Goal: Task Accomplishment & Management: Use online tool/utility

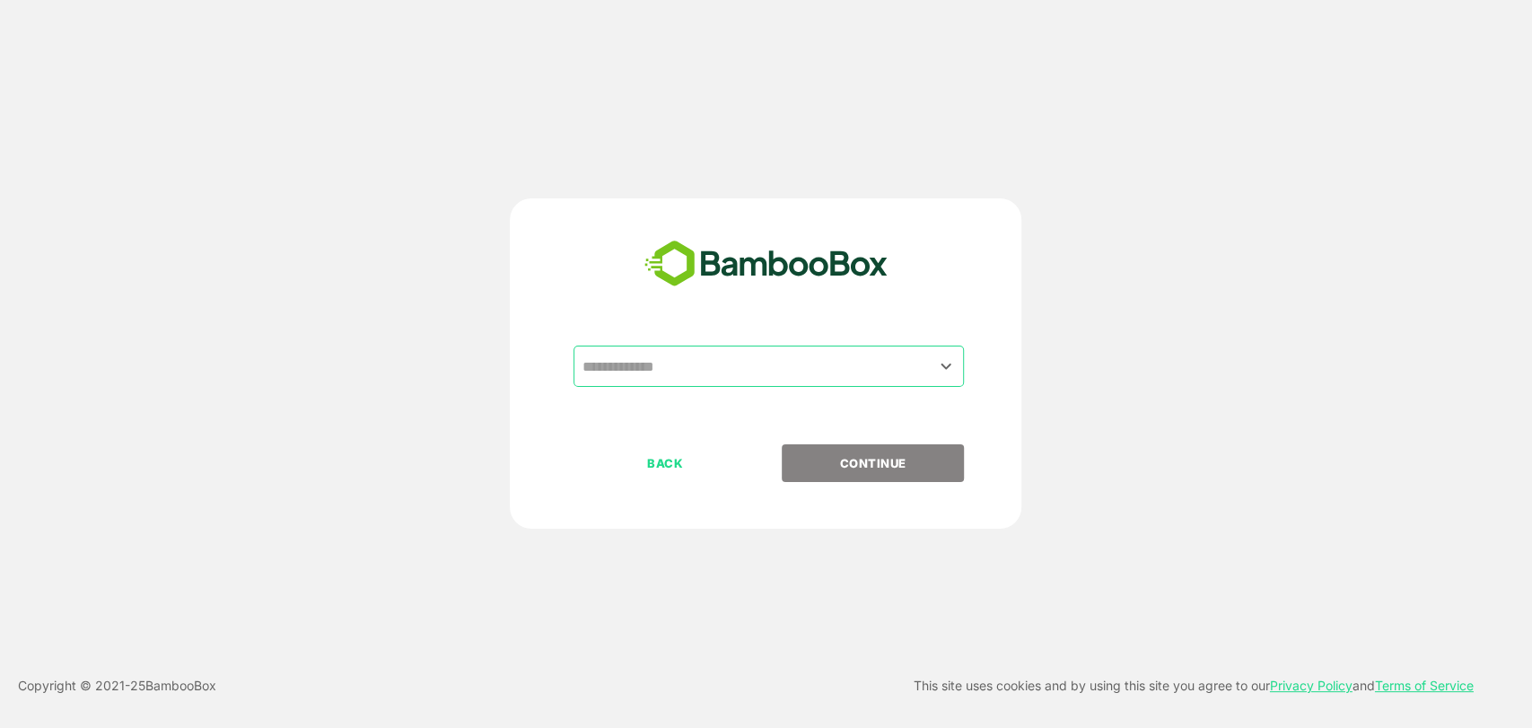
click at [939, 370] on icon "Open" at bounding box center [946, 367] width 22 height 22
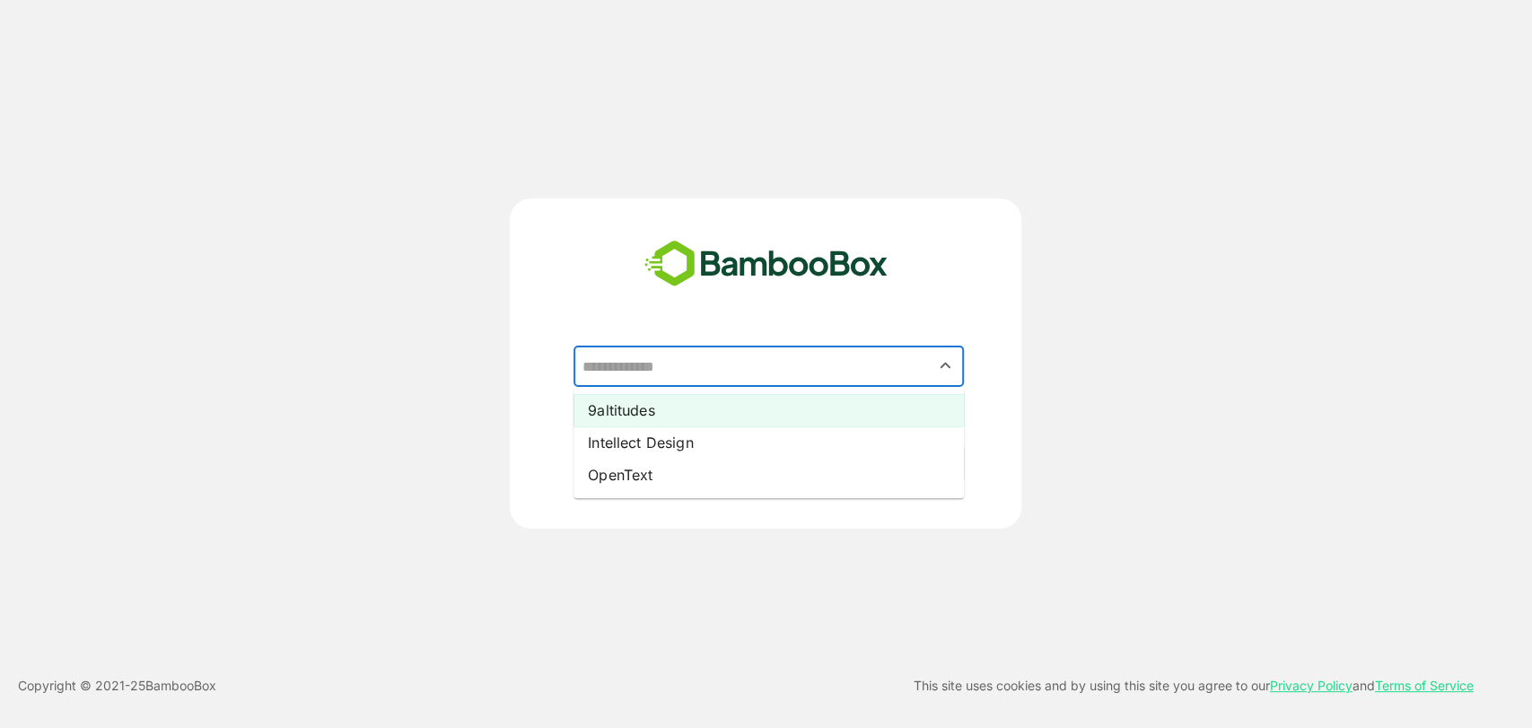
click at [879, 411] on li "9altitudes" at bounding box center [769, 410] width 391 height 32
type input "**********"
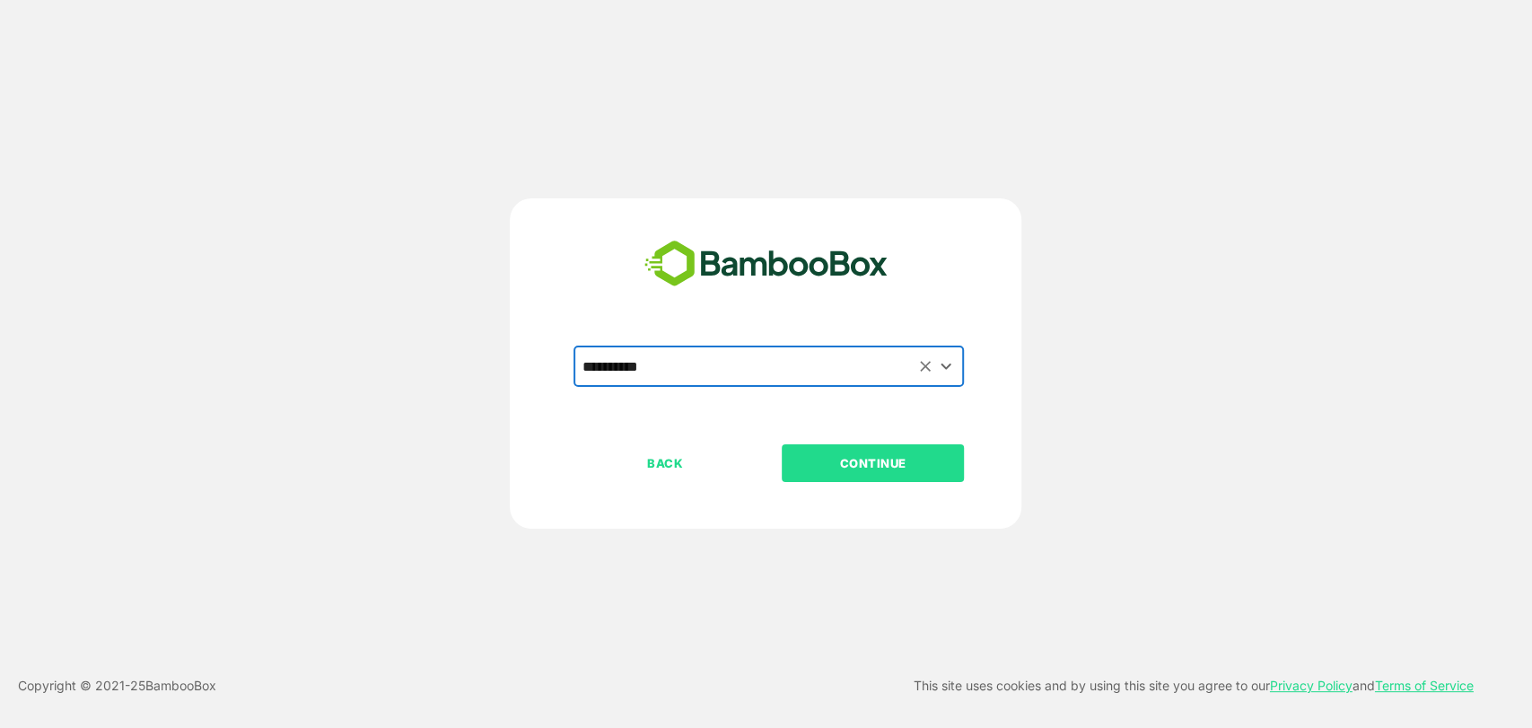
click at [910, 469] on p "CONTINUE" at bounding box center [874, 463] width 180 height 20
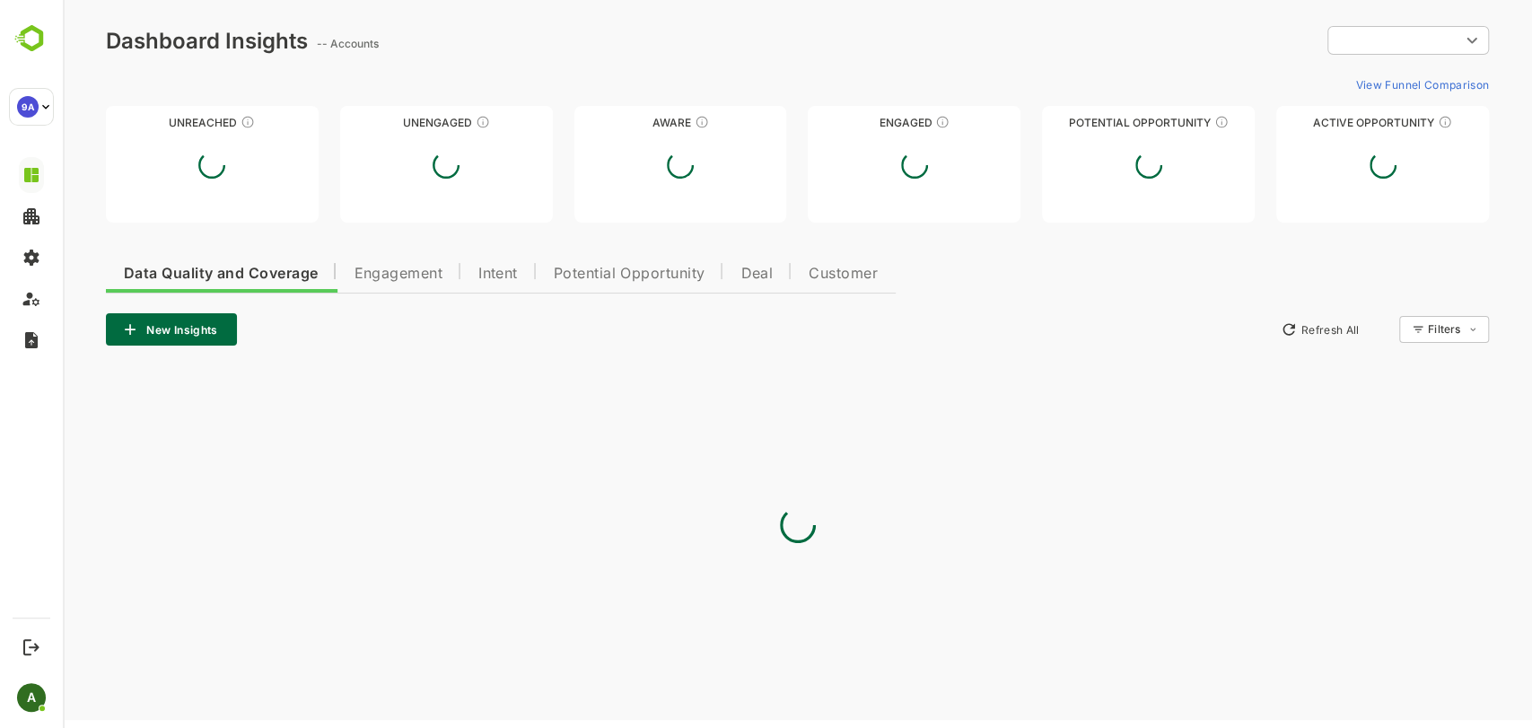
type input "**********"
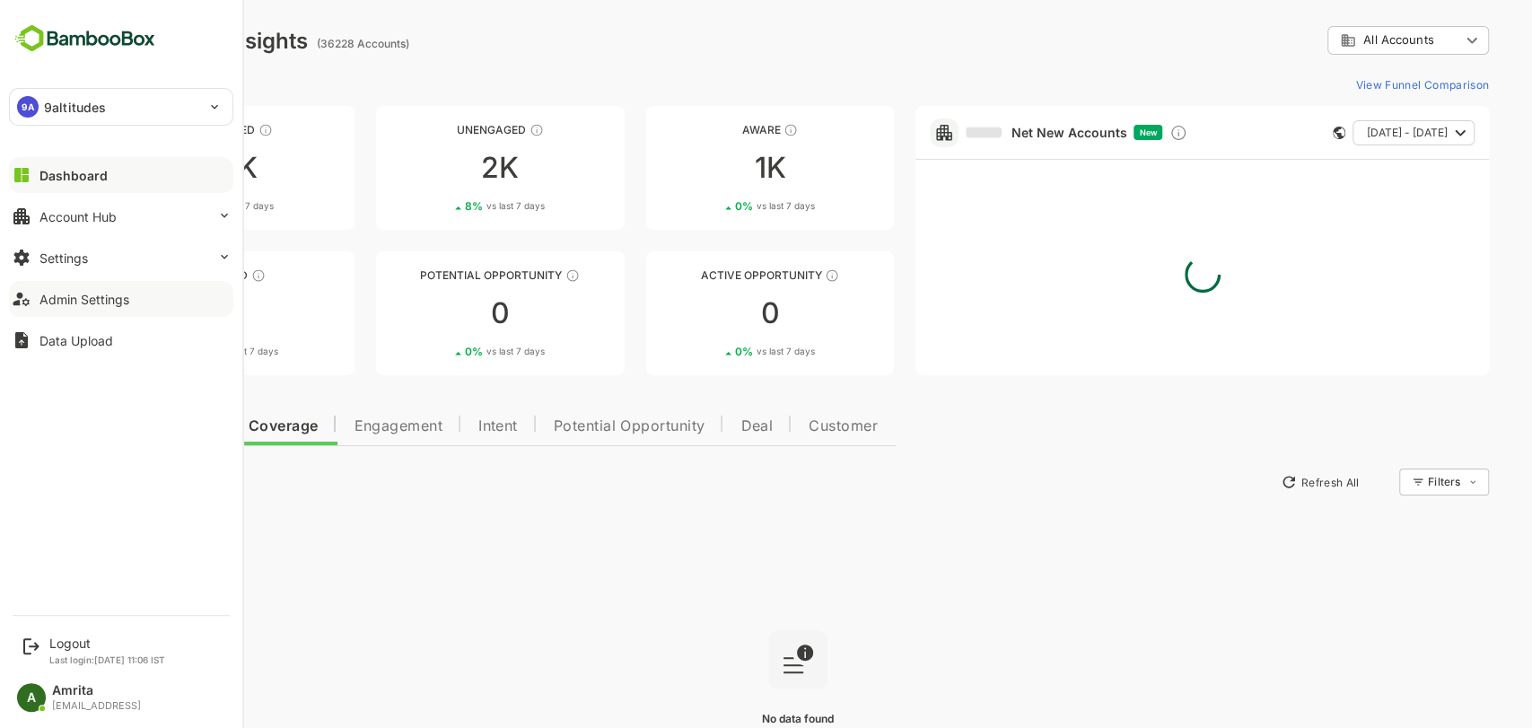
click at [72, 289] on button "Admin Settings" at bounding box center [121, 299] width 224 height 36
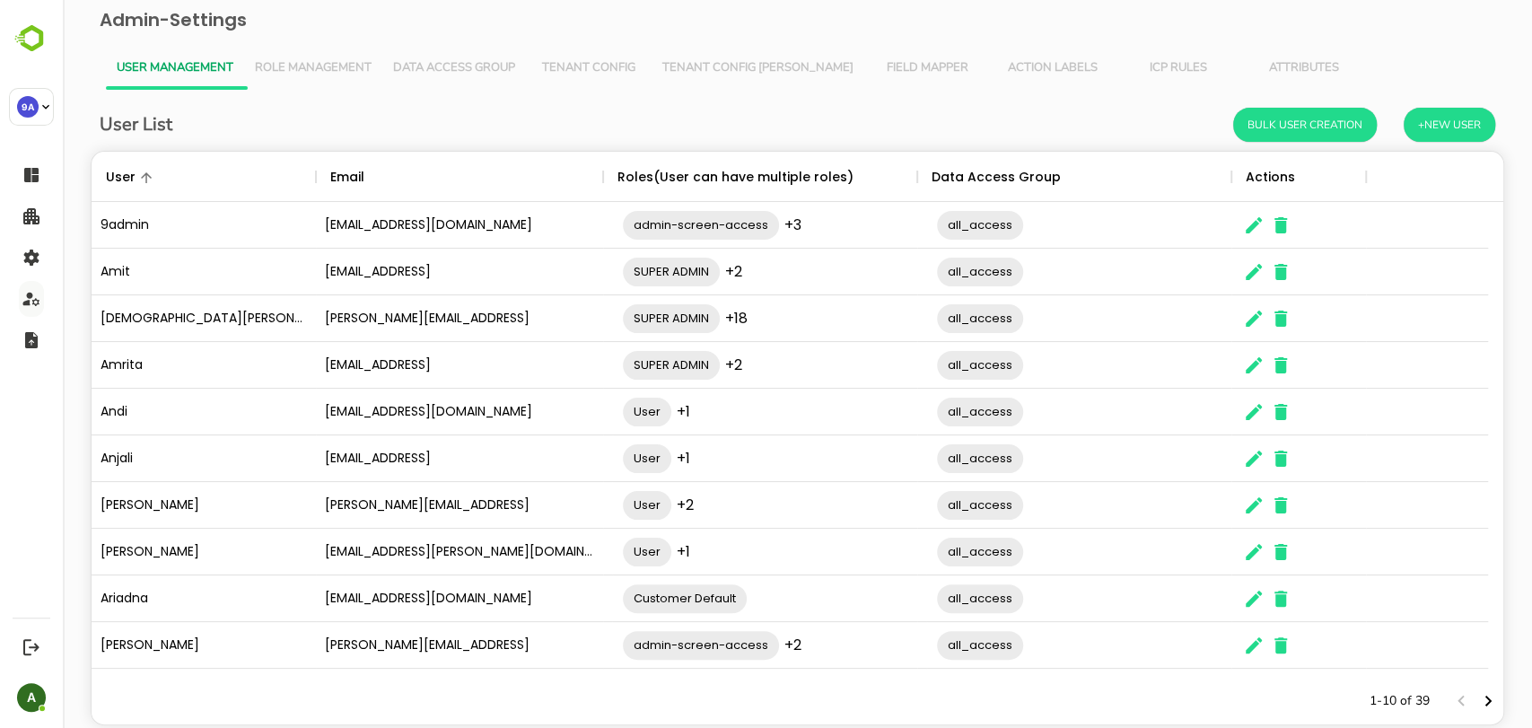
scroll to position [510, 1382]
click at [735, 71] on span "Tenant Config [PERSON_NAME]" at bounding box center [758, 68] width 191 height 14
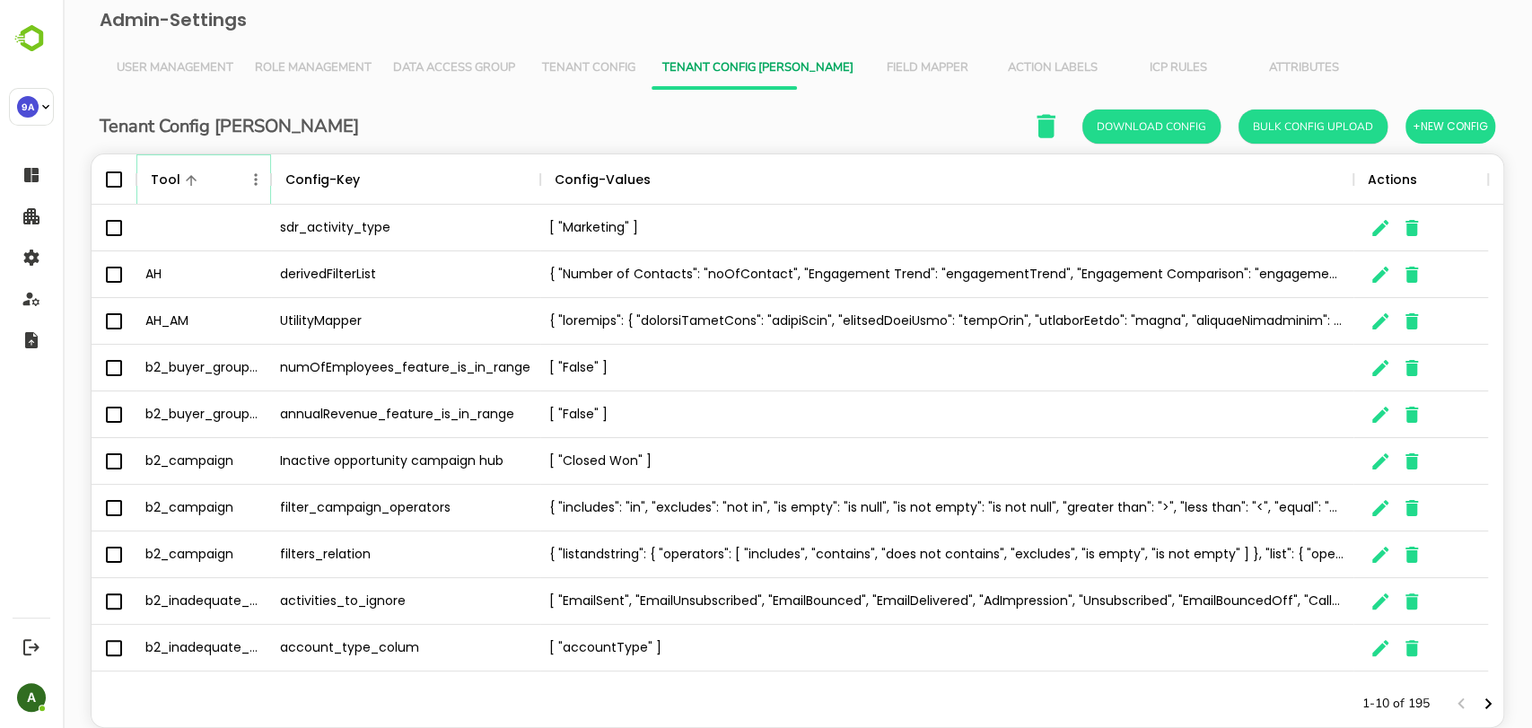
click at [255, 186] on icon "Menu" at bounding box center [256, 180] width 18 height 18
click at [215, 314] on li "Filter" at bounding box center [206, 310] width 124 height 32
click at [396, 239] on input "Value" at bounding box center [455, 246] width 171 height 26
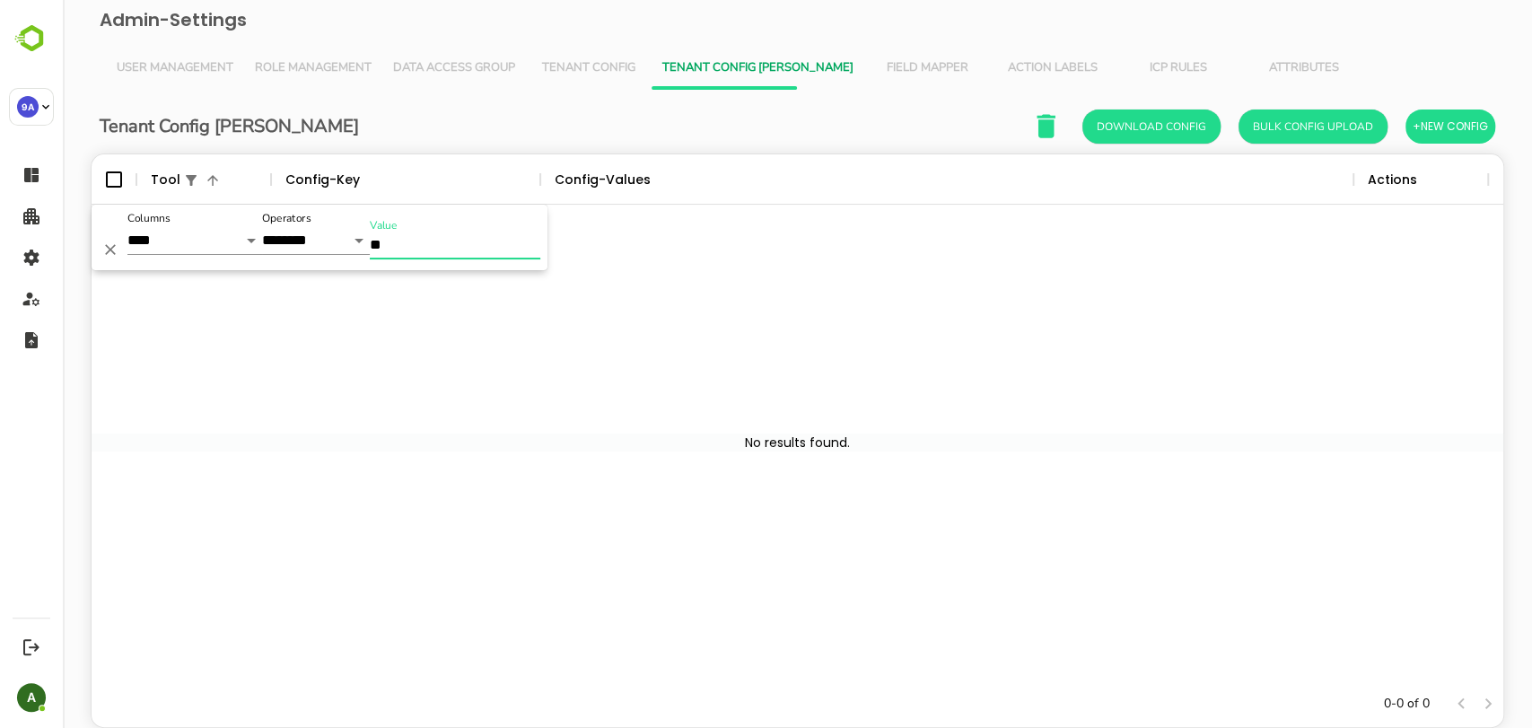
type input "*"
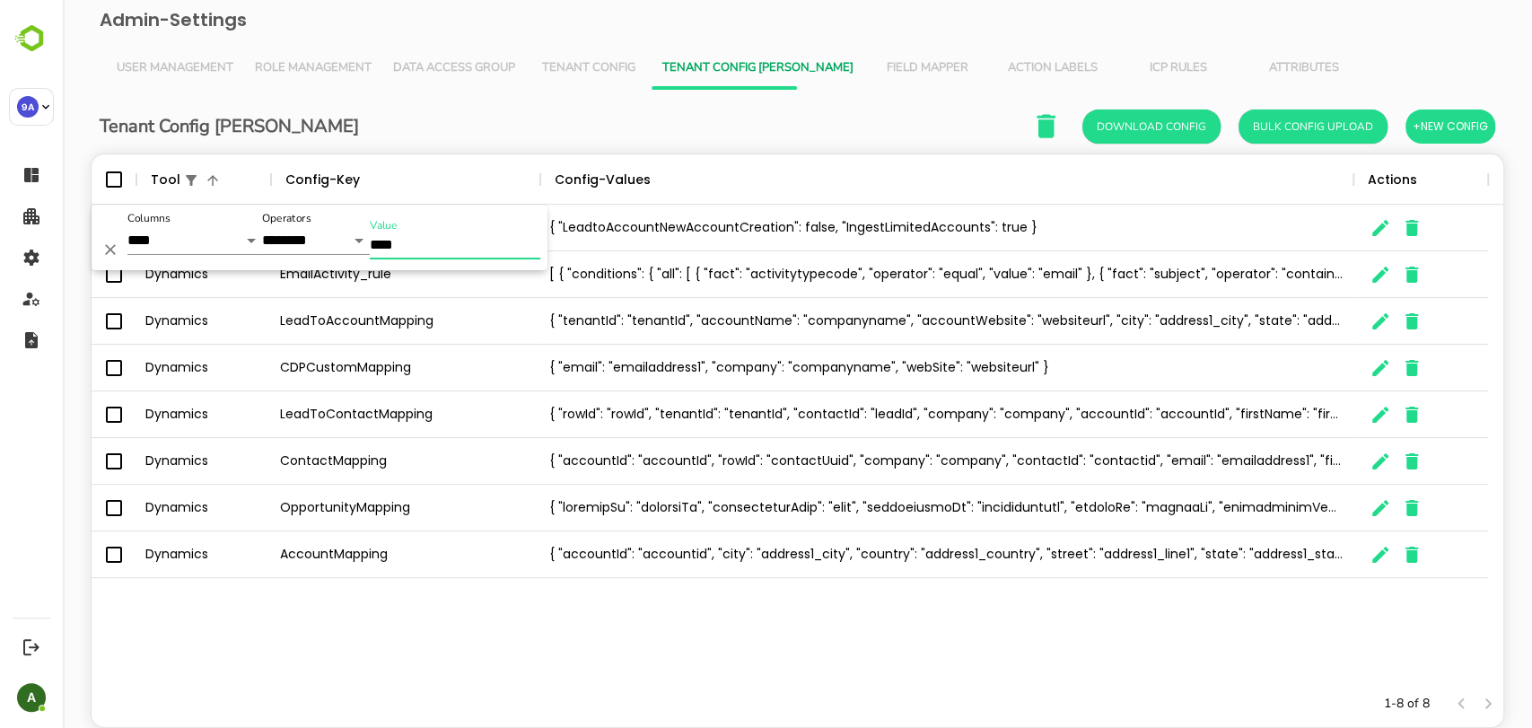
type input "****"
click at [250, 187] on icon "Menu" at bounding box center [256, 180] width 18 height 18
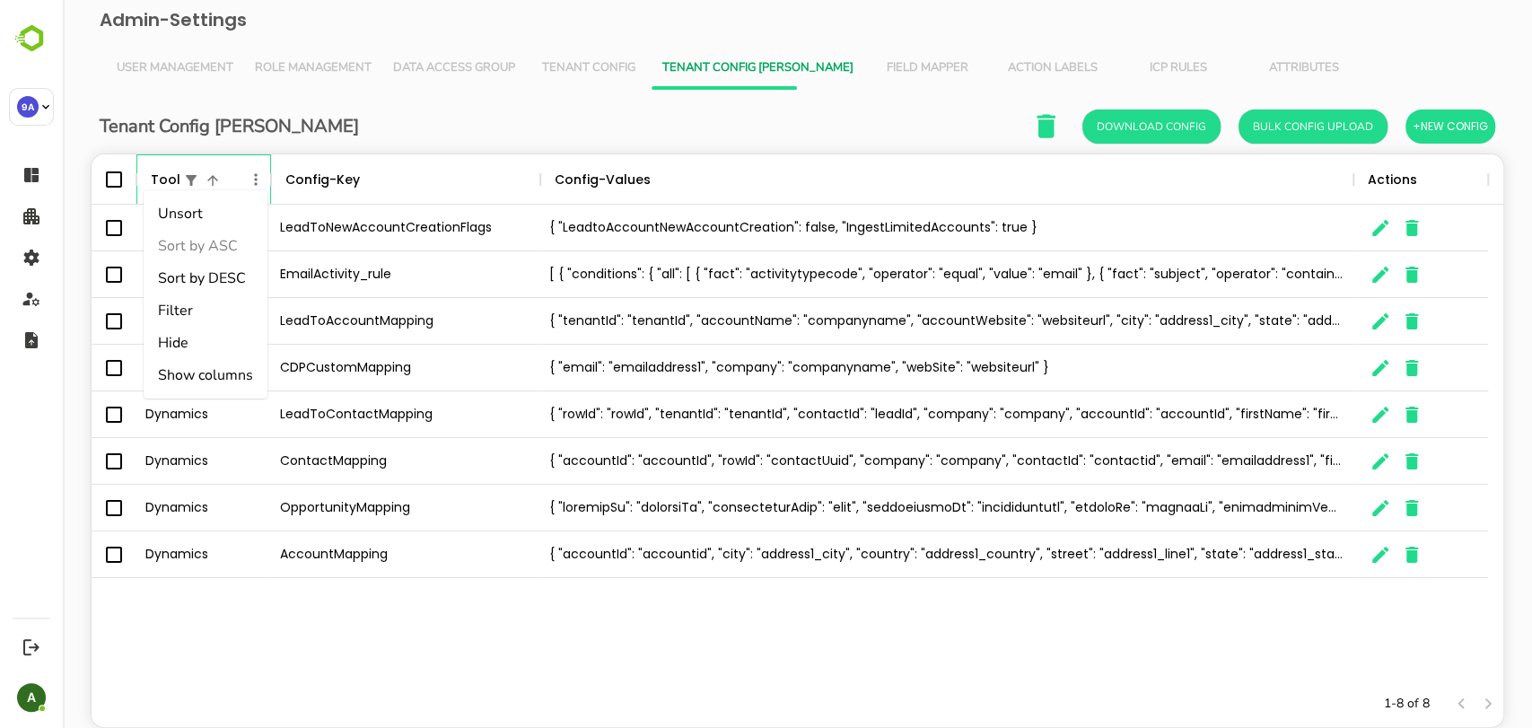
click at [268, 156] on div "The User Data" at bounding box center [271, 179] width 22 height 50
click at [297, 144] on div "Tenant Config Json Download Config Bulk Config Upload +New Config" at bounding box center [798, 126] width 1396 height 37
click at [1377, 558] on icon "The User Data" at bounding box center [1381, 555] width 16 height 16
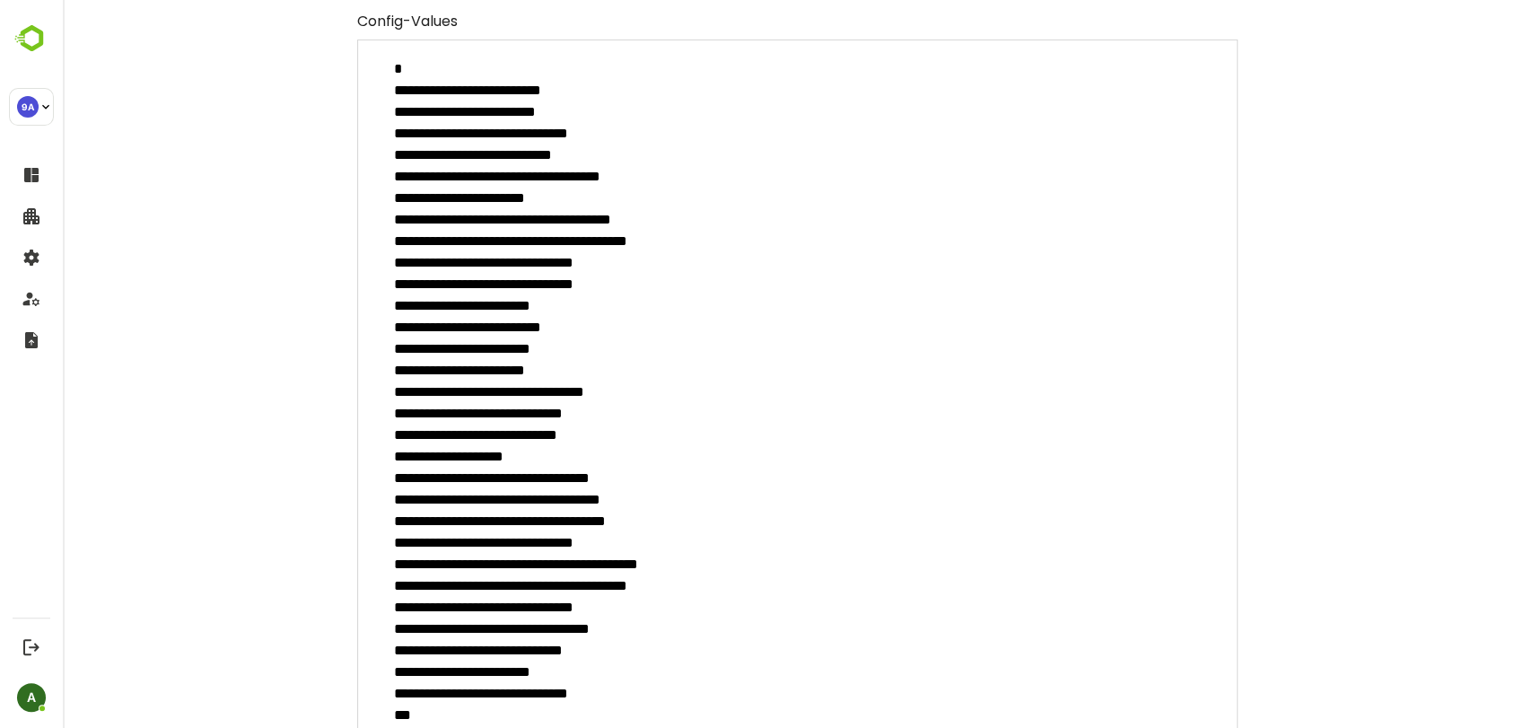
scroll to position [0, 0]
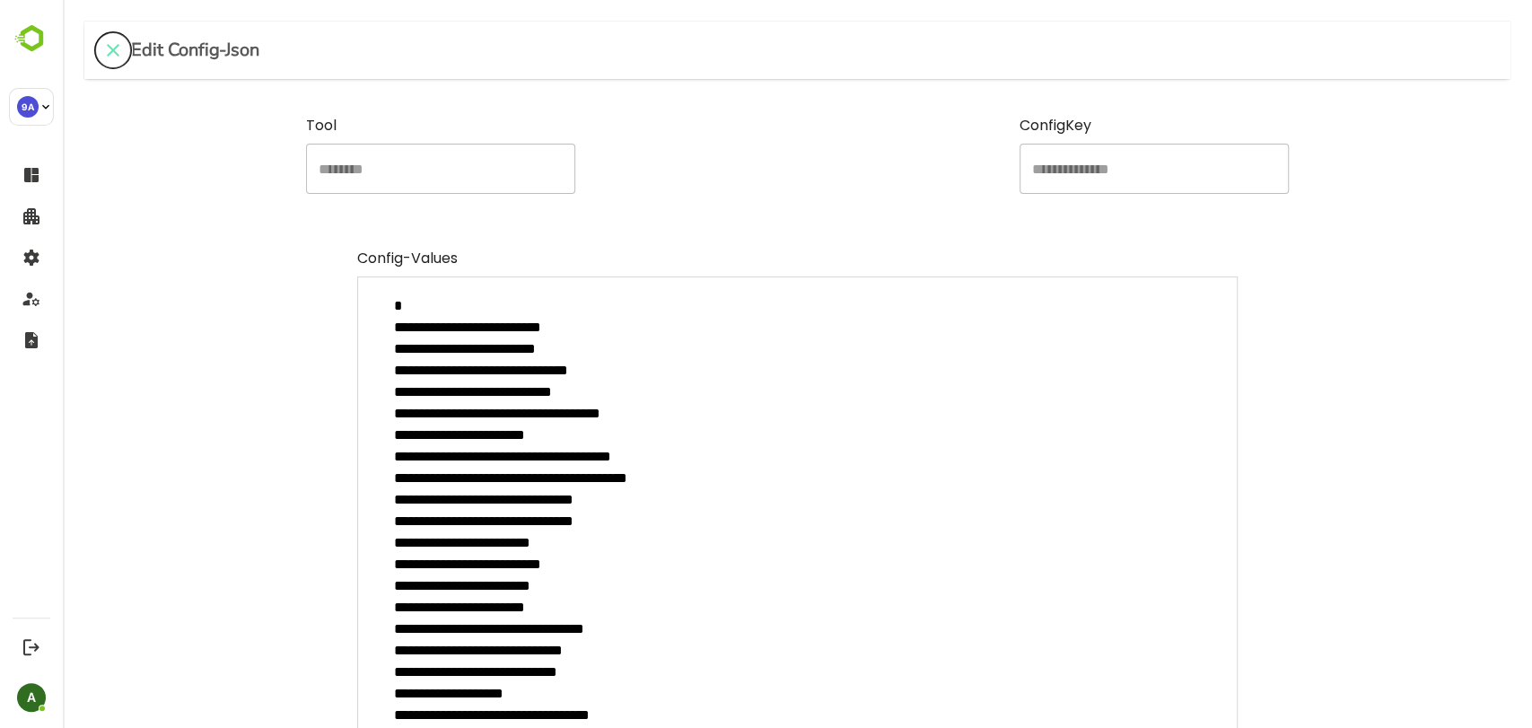
click at [110, 57] on icon "close" at bounding box center [113, 51] width 22 height 22
type textarea "*"
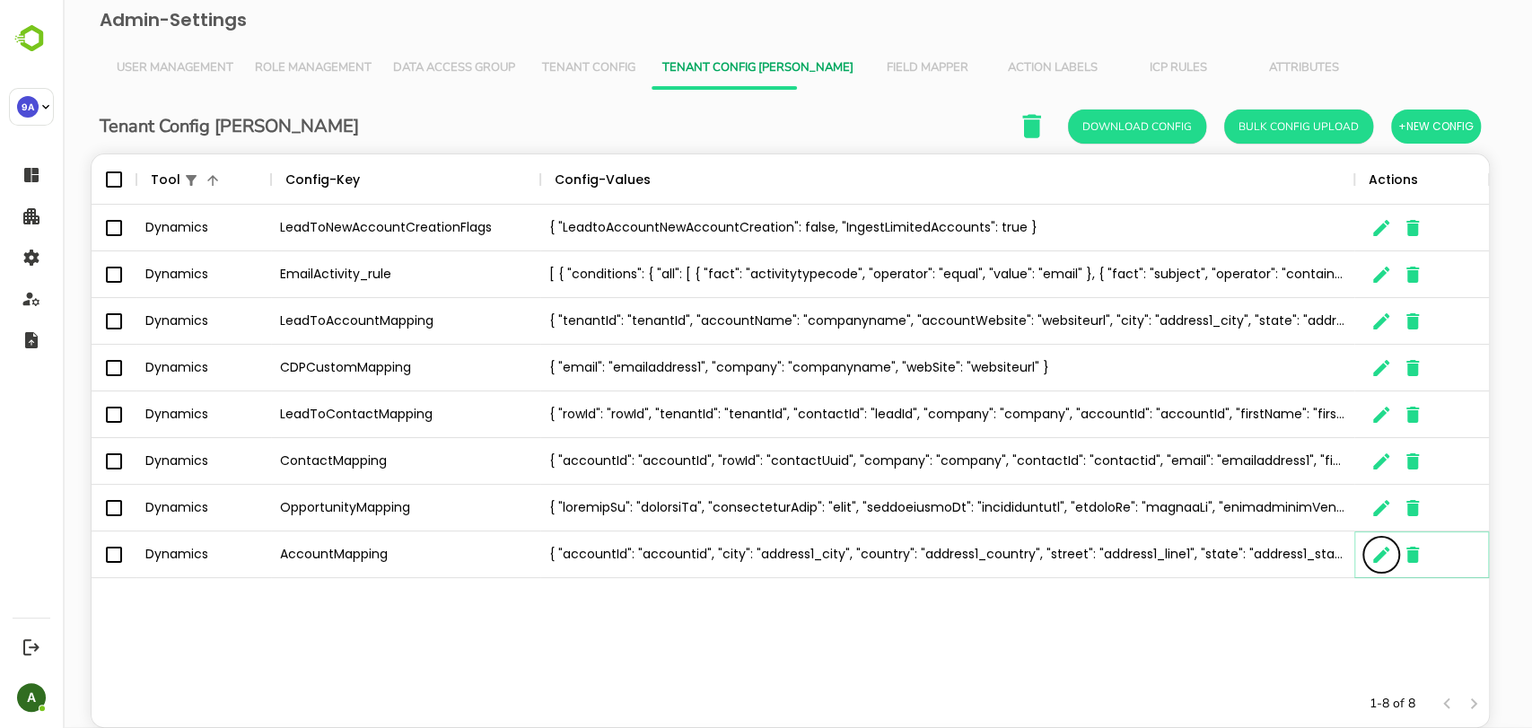
scroll to position [510, 1382]
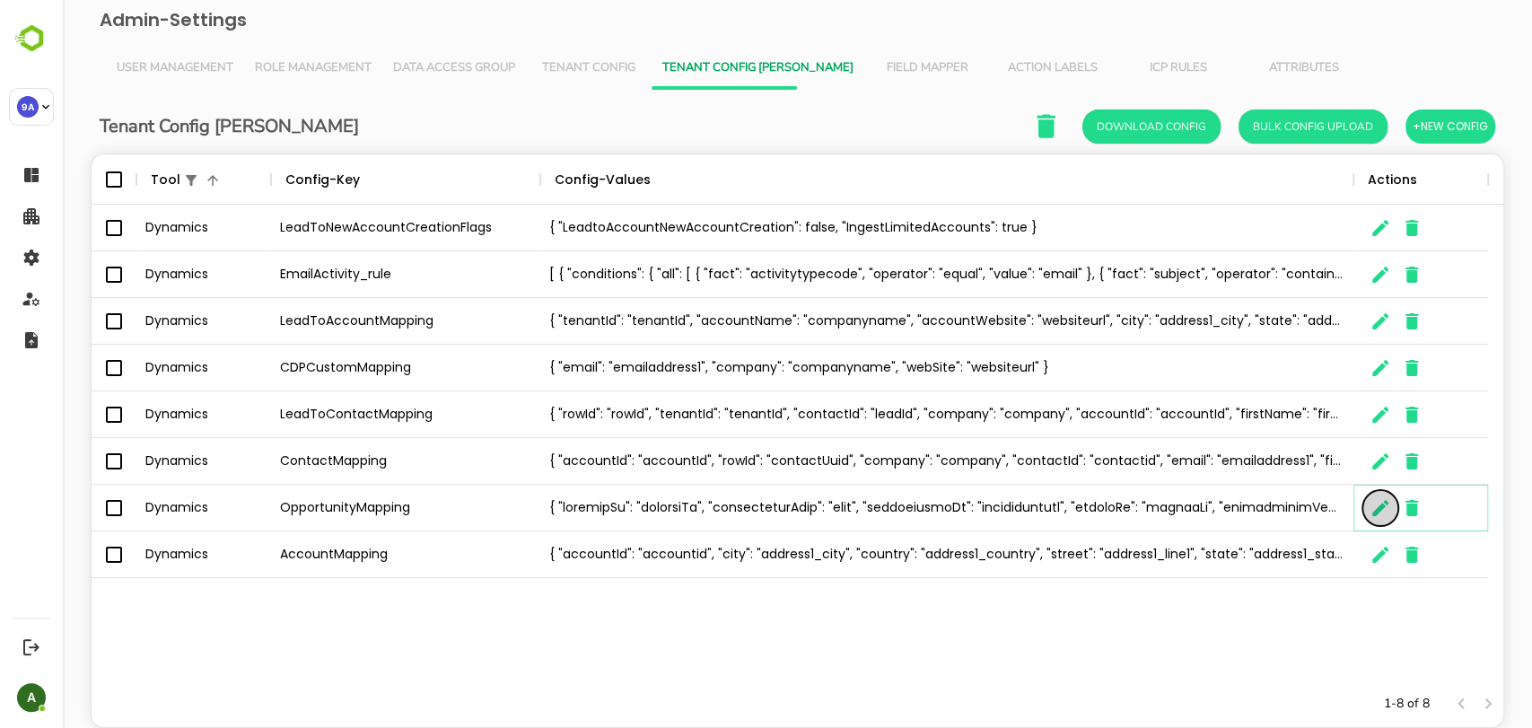
click at [1384, 516] on icon "The User Data" at bounding box center [1381, 508] width 22 height 22
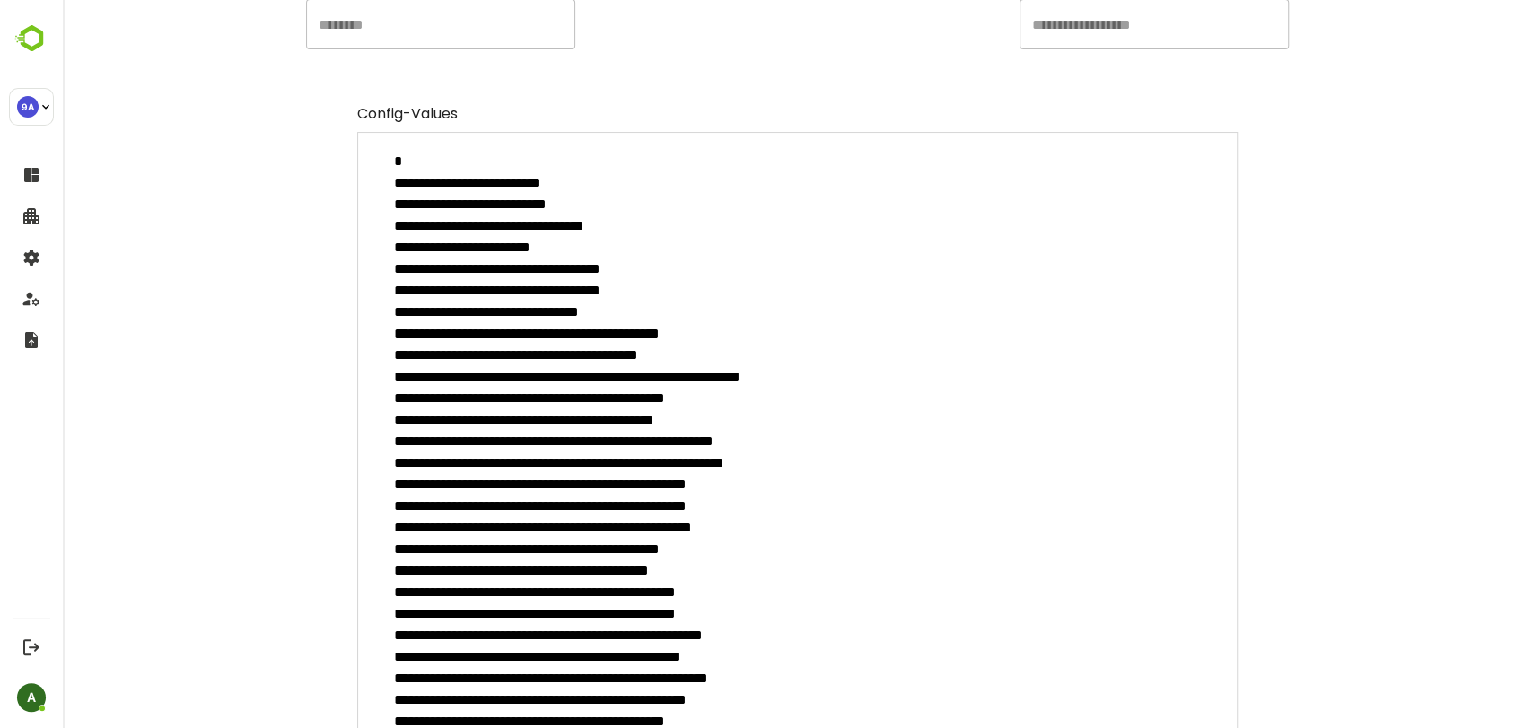
scroll to position [0, 0]
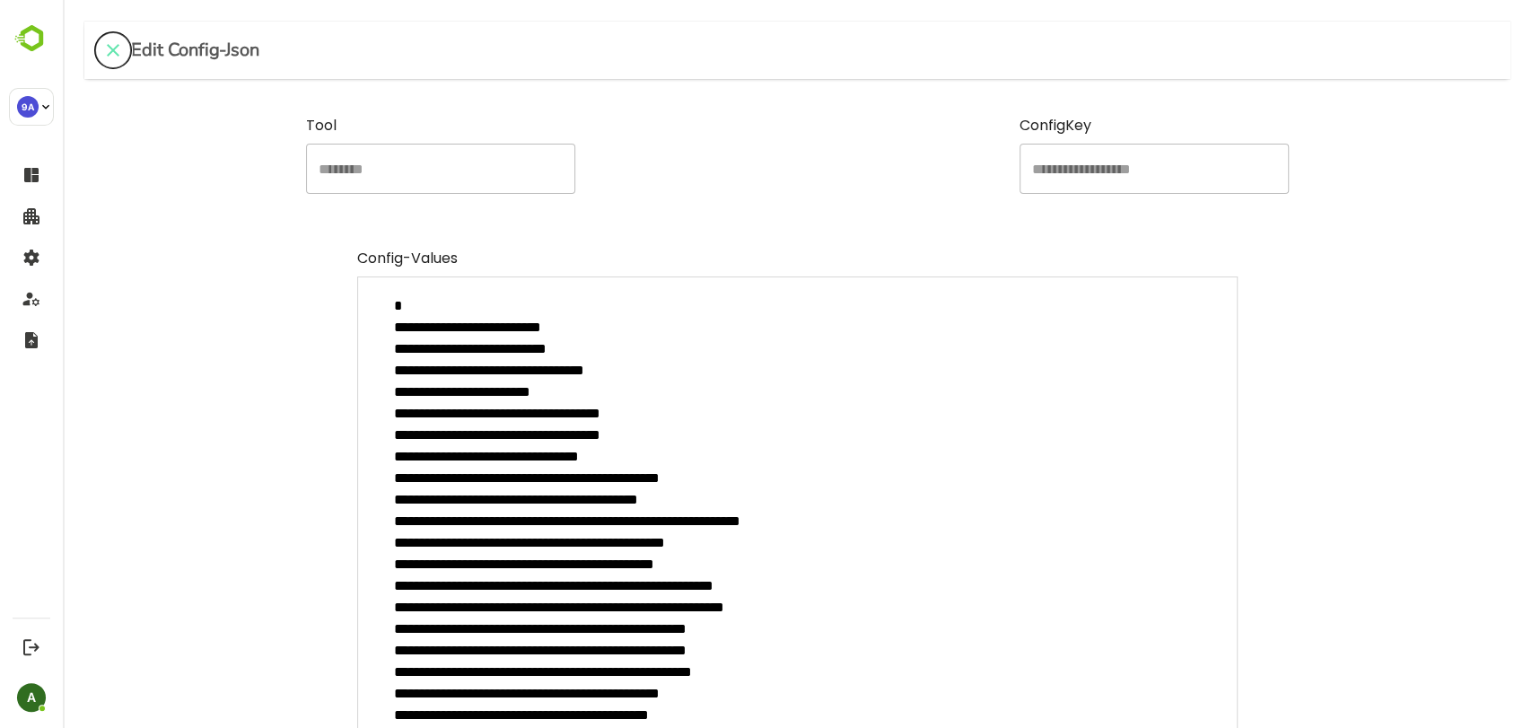
click at [115, 47] on icon "close" at bounding box center [113, 50] width 13 height 13
type textarea "*"
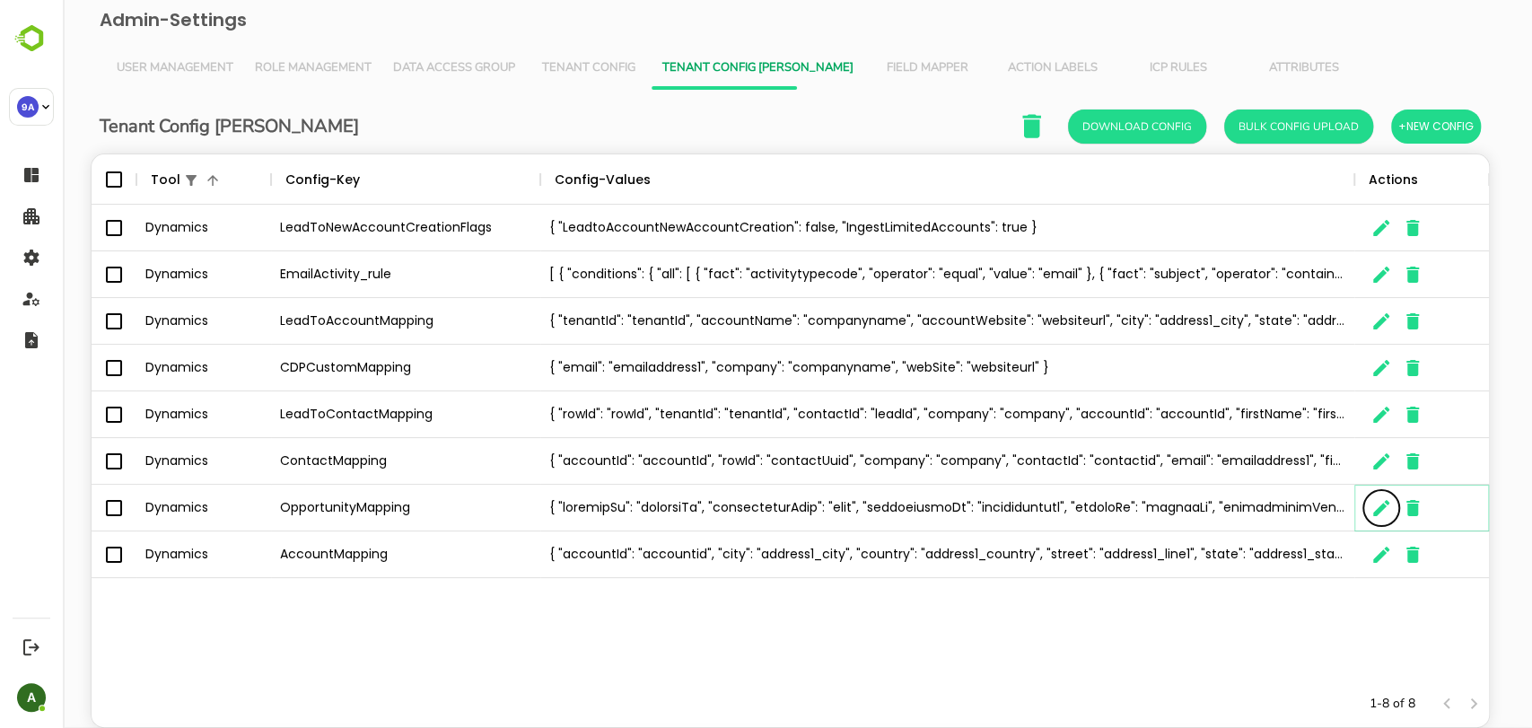
scroll to position [510, 1382]
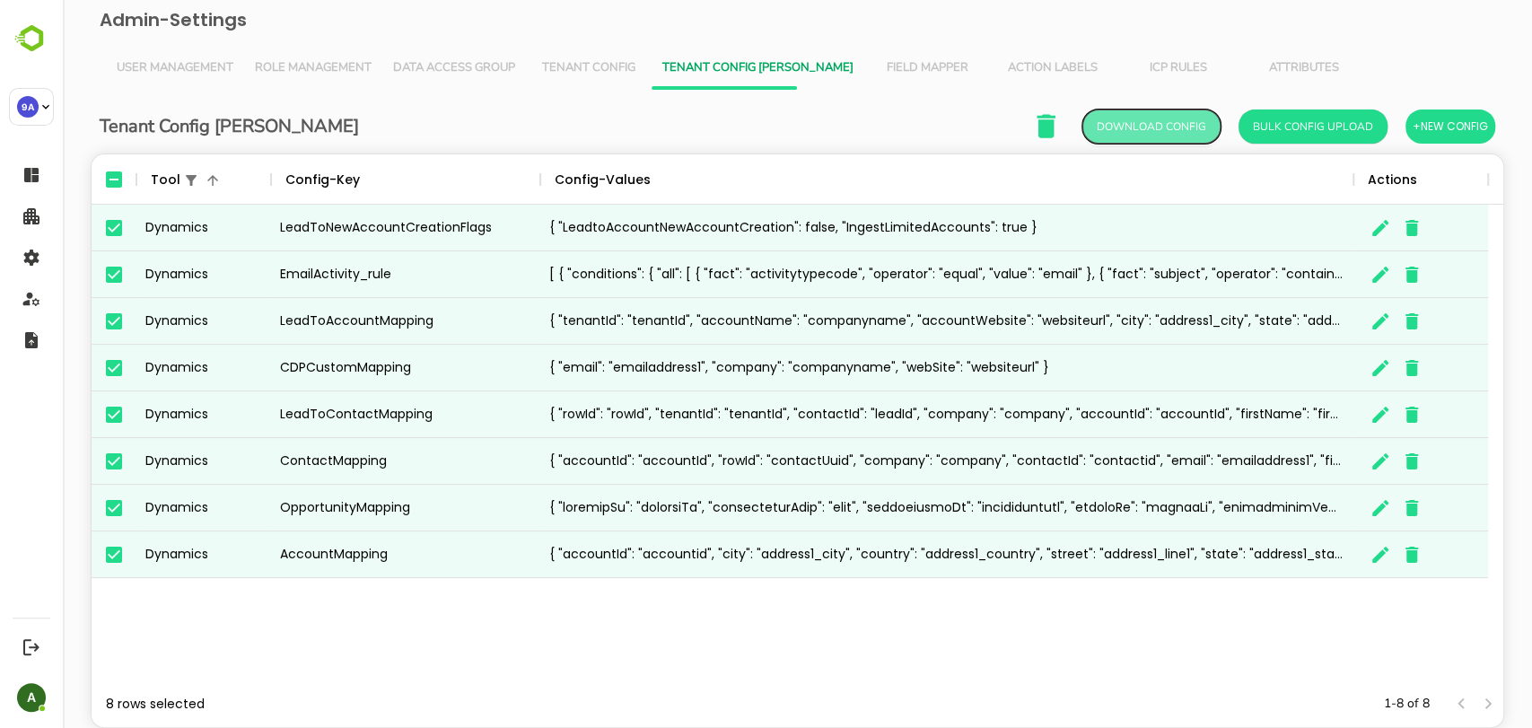
click at [1142, 127] on button "Download Config" at bounding box center [1152, 127] width 138 height 34
